Goal: Use online tool/utility: Use online tool/utility

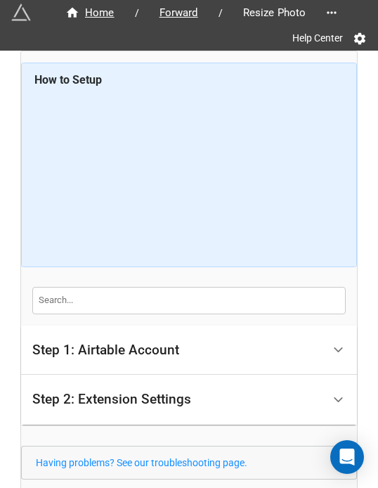
scroll to position [104, 0]
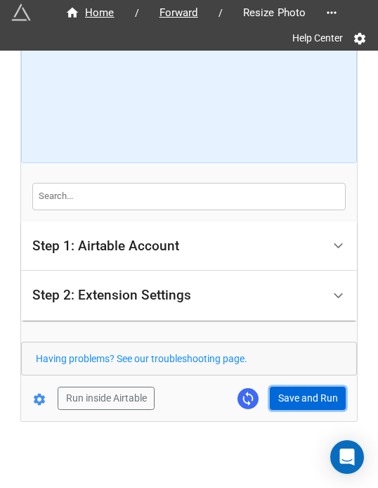
click at [302, 396] on button "Save and Run" at bounding box center [308, 399] width 76 height 24
drag, startPoint x: 301, startPoint y: 401, endPoint x: 310, endPoint y: 399, distance: 9.2
click at [301, 401] on button "Save and Run" at bounding box center [308, 399] width 76 height 24
click at [299, 399] on button "Save and Run" at bounding box center [308, 399] width 76 height 24
drag, startPoint x: 292, startPoint y: 390, endPoint x: 370, endPoint y: 320, distance: 105.0
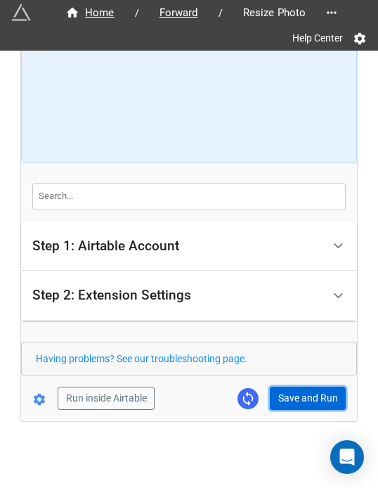
click at [292, 390] on button "Save and Run" at bounding box center [308, 399] width 76 height 24
click at [283, 398] on button "Save and Run" at bounding box center [308, 399] width 76 height 24
click at [295, 396] on button "Save and Run" at bounding box center [308, 399] width 76 height 24
drag, startPoint x: 295, startPoint y: 406, endPoint x: 367, endPoint y: 413, distance: 72.0
click at [295, 406] on button "Save and Run" at bounding box center [308, 399] width 76 height 24
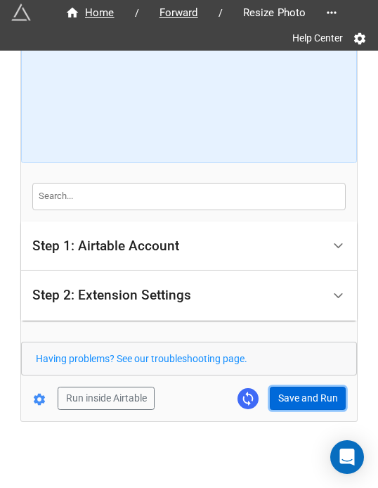
click at [307, 394] on button "Save and Run" at bounding box center [308, 399] width 76 height 24
click at [290, 396] on button "Save and Run" at bounding box center [308, 399] width 76 height 24
drag, startPoint x: 297, startPoint y: 400, endPoint x: 330, endPoint y: 401, distance: 33.1
click at [297, 400] on button "Save and Run" at bounding box center [308, 399] width 76 height 24
click at [302, 401] on button "Save and Run" at bounding box center [308, 399] width 76 height 24
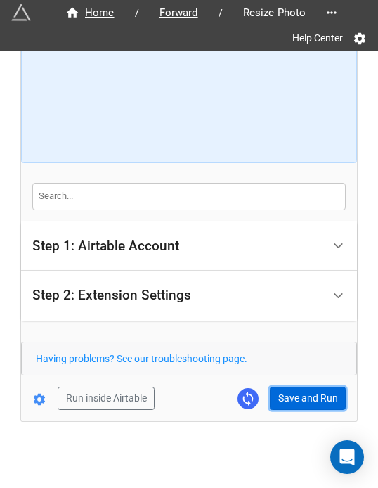
click at [292, 397] on button "Save and Run" at bounding box center [308, 399] width 76 height 24
drag, startPoint x: 301, startPoint y: 401, endPoint x: 319, endPoint y: 397, distance: 18.6
click at [301, 401] on button "Save and Run" at bounding box center [308, 399] width 76 height 24
click at [293, 387] on button "Save and Run" at bounding box center [308, 399] width 76 height 24
click at [272, 399] on button "Save and Run" at bounding box center [308, 399] width 76 height 24
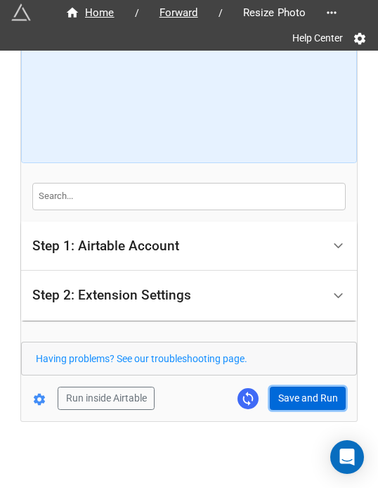
click at [295, 401] on button "Save and Run" at bounding box center [308, 399] width 76 height 24
click at [299, 396] on button "Save and Run" at bounding box center [308, 399] width 76 height 24
click at [277, 400] on button "Save and Run" at bounding box center [308, 399] width 76 height 24
click at [302, 403] on button "Save and Run" at bounding box center [308, 399] width 76 height 24
click at [292, 392] on button "Save and Run" at bounding box center [308, 399] width 76 height 24
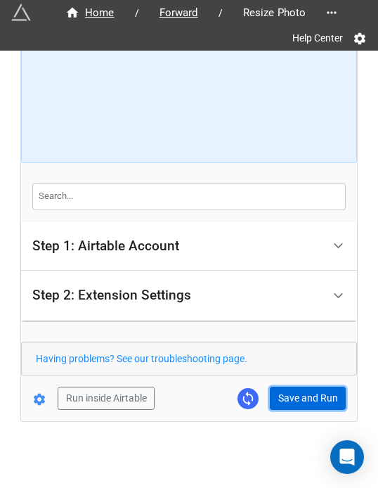
drag, startPoint x: 310, startPoint y: 395, endPoint x: 321, endPoint y: 389, distance: 12.9
click at [310, 395] on button "Save and Run" at bounding box center [308, 399] width 76 height 24
click at [294, 390] on button "Save and Run" at bounding box center [308, 399] width 76 height 24
click at [292, 401] on button "Save and Run" at bounding box center [308, 399] width 76 height 24
click at [302, 401] on button "Save and Run" at bounding box center [308, 399] width 76 height 24
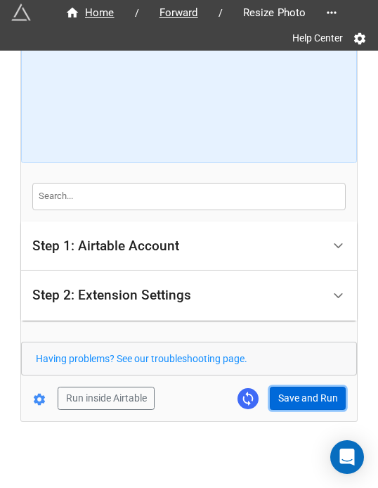
click at [297, 399] on button "Save and Run" at bounding box center [308, 399] width 76 height 24
click at [305, 392] on button "Save and Run" at bounding box center [308, 399] width 76 height 24
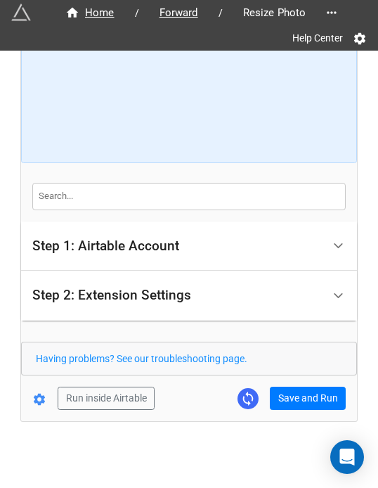
click at [305, 408] on div "Home / Forward / Resize Photo Help Center How to Setup Step 1: Airtable Account…" at bounding box center [189, 184] width 336 height 474
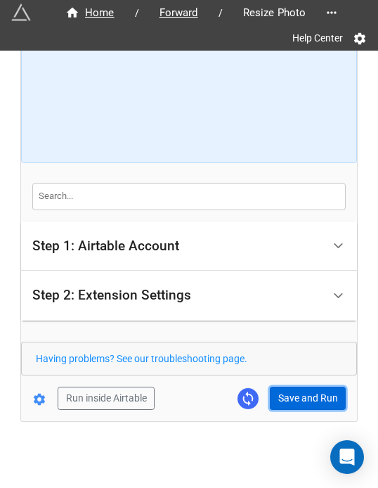
click at [305, 402] on button "Save and Run" at bounding box center [308, 399] width 76 height 24
drag, startPoint x: 295, startPoint y: 399, endPoint x: 322, endPoint y: 385, distance: 29.9
click at [295, 399] on button "Save and Run" at bounding box center [308, 399] width 76 height 24
drag, startPoint x: 292, startPoint y: 389, endPoint x: 332, endPoint y: 377, distance: 41.1
click at [292, 389] on button "Save and Run" at bounding box center [308, 399] width 76 height 24
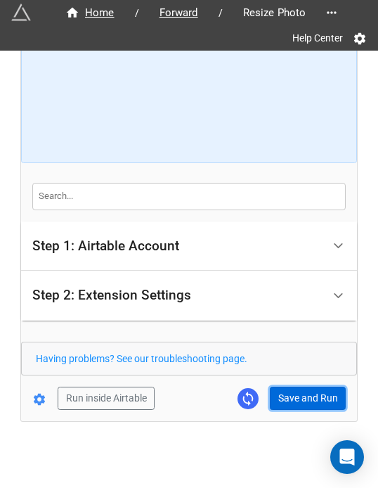
click at [290, 399] on button "Save and Run" at bounding box center [308, 399] width 76 height 24
click at [293, 404] on button "Save and Run" at bounding box center [308, 399] width 76 height 24
click at [306, 393] on button "Save and Run" at bounding box center [308, 399] width 76 height 24
click at [324, 387] on button "Save and Run" at bounding box center [308, 399] width 76 height 24
click at [299, 393] on button "Save and Run" at bounding box center [308, 399] width 76 height 24
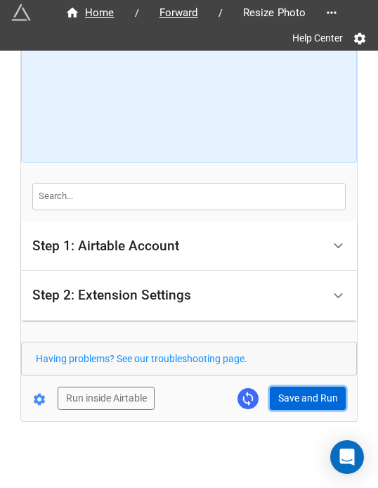
click at [278, 393] on button "Save and Run" at bounding box center [308, 399] width 76 height 24
drag, startPoint x: 287, startPoint y: 390, endPoint x: 316, endPoint y: 384, distance: 28.7
click at [287, 390] on button "Save and Run" at bounding box center [308, 399] width 76 height 24
click at [308, 387] on button "Save and Run" at bounding box center [308, 399] width 76 height 24
click at [305, 397] on button "Save and Run" at bounding box center [308, 399] width 76 height 24
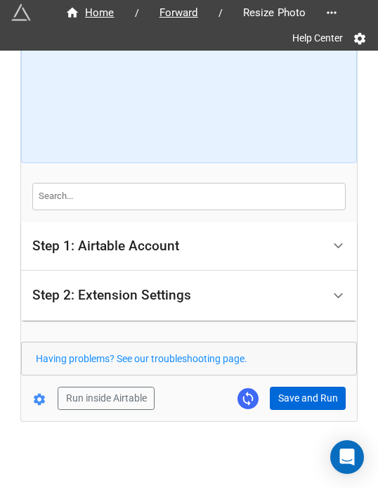
click at [290, 408] on div "Home / Forward / Resize Photo Help Center How to Setup Step 1: Airtable Account…" at bounding box center [189, 184] width 336 height 474
click at [291, 397] on button "Save and Run" at bounding box center [308, 399] width 76 height 24
click at [303, 392] on button "Save and Run" at bounding box center [308, 399] width 76 height 24
click at [285, 401] on button "Save and Run" at bounding box center [308, 399] width 76 height 24
click at [292, 394] on button "Save and Run" at bounding box center [308, 399] width 76 height 24
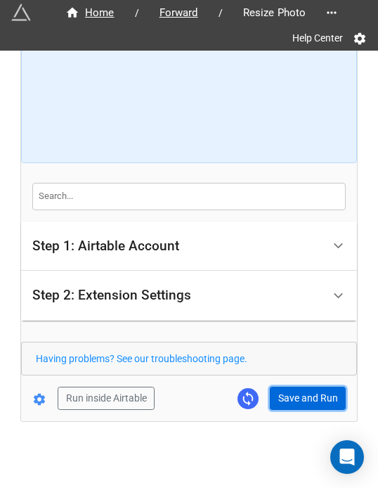
click at [302, 401] on button "Save and Run" at bounding box center [308, 399] width 76 height 24
click at [305, 404] on button "Save and Run" at bounding box center [308, 399] width 76 height 24
click at [292, 399] on button "Save and Run" at bounding box center [308, 399] width 76 height 24
drag, startPoint x: 289, startPoint y: 396, endPoint x: 361, endPoint y: 375, distance: 75.6
click at [289, 396] on button "Save and Run" at bounding box center [308, 399] width 76 height 24
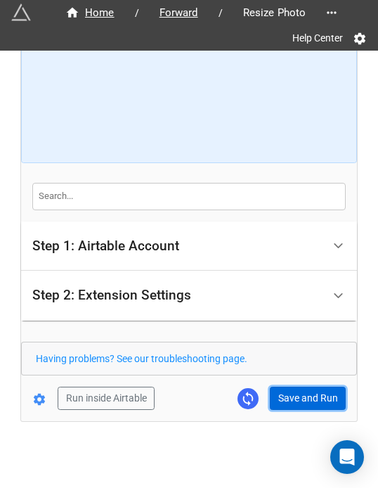
click at [305, 392] on button "Save and Run" at bounding box center [308, 399] width 76 height 24
drag, startPoint x: 291, startPoint y: 396, endPoint x: 338, endPoint y: 394, distance: 47.1
click at [291, 396] on button "Save and Run" at bounding box center [308, 399] width 76 height 24
click at [318, 395] on button "Save and Run" at bounding box center [308, 399] width 76 height 24
drag, startPoint x: 285, startPoint y: 386, endPoint x: 305, endPoint y: 386, distance: 19.7
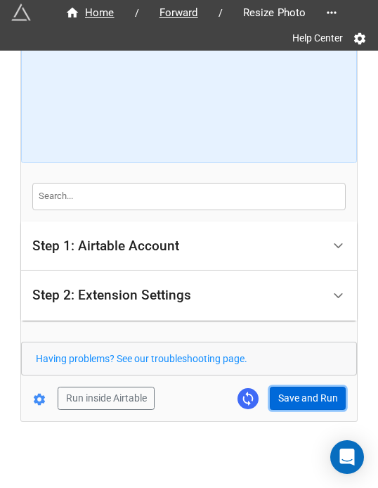
click at [285, 387] on button "Save and Run" at bounding box center [308, 399] width 76 height 24
drag, startPoint x: 293, startPoint y: 393, endPoint x: 363, endPoint y: 362, distance: 76.8
click at [293, 393] on button "Save and Run" at bounding box center [308, 399] width 76 height 24
click at [323, 399] on button "Save and Run" at bounding box center [308, 399] width 76 height 24
click at [304, 396] on button "Save and Run" at bounding box center [308, 399] width 76 height 24
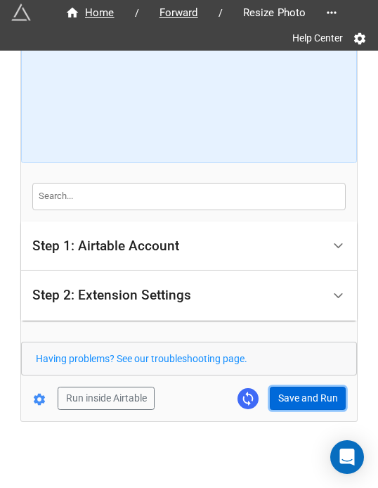
click at [288, 401] on button "Save and Run" at bounding box center [308, 399] width 76 height 24
